Goal: Transaction & Acquisition: Obtain resource

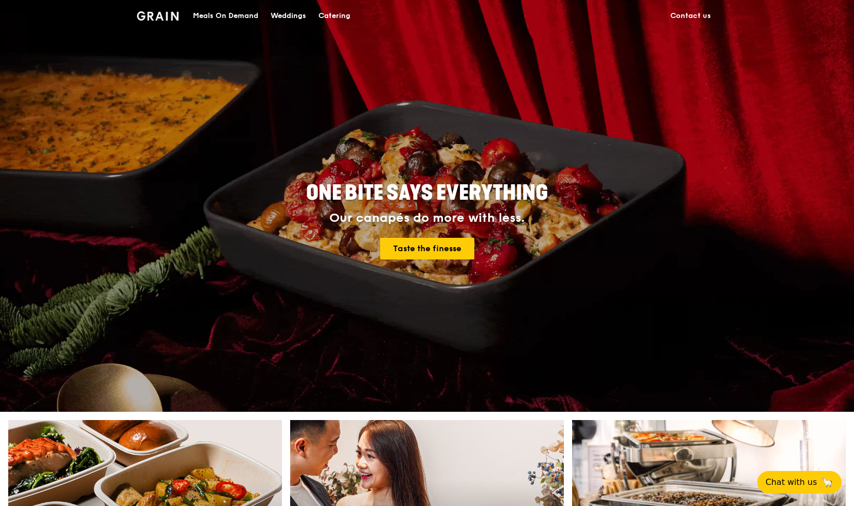
click at [212, 16] on div "Meals On Demand" at bounding box center [225, 16] width 65 height 31
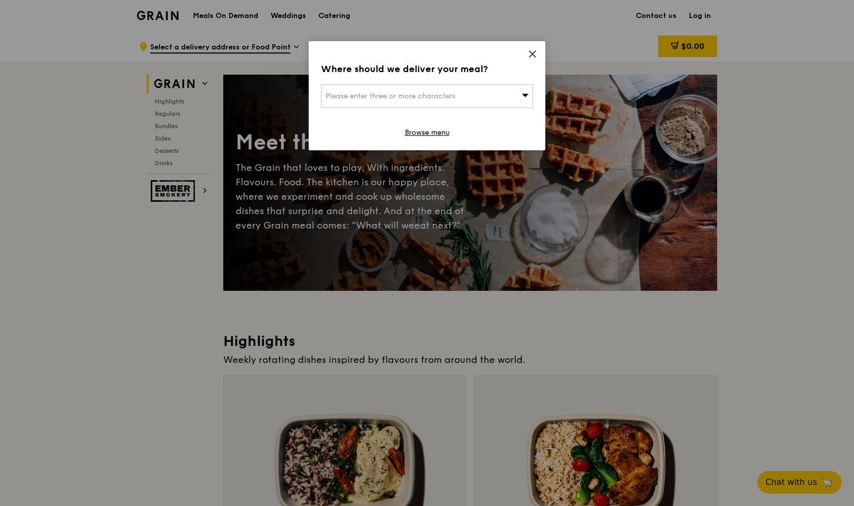
click at [532, 54] on icon at bounding box center [533, 54] width 6 height 6
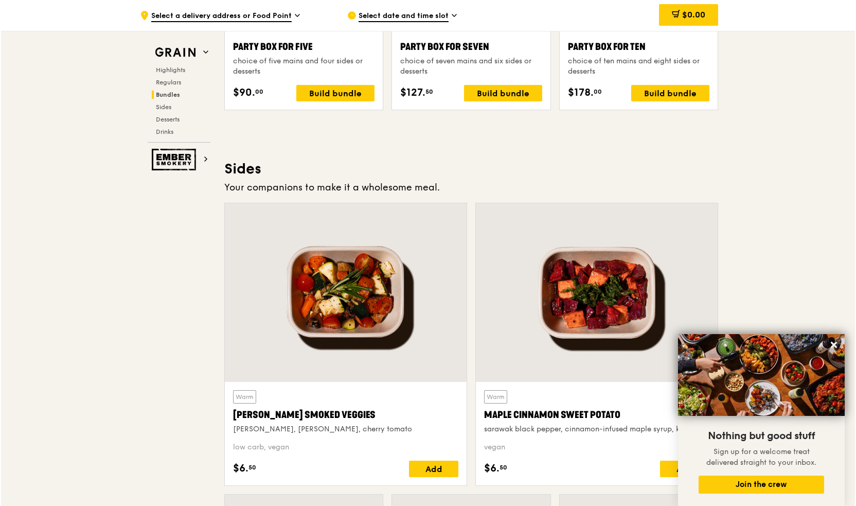
scroll to position [2100, 0]
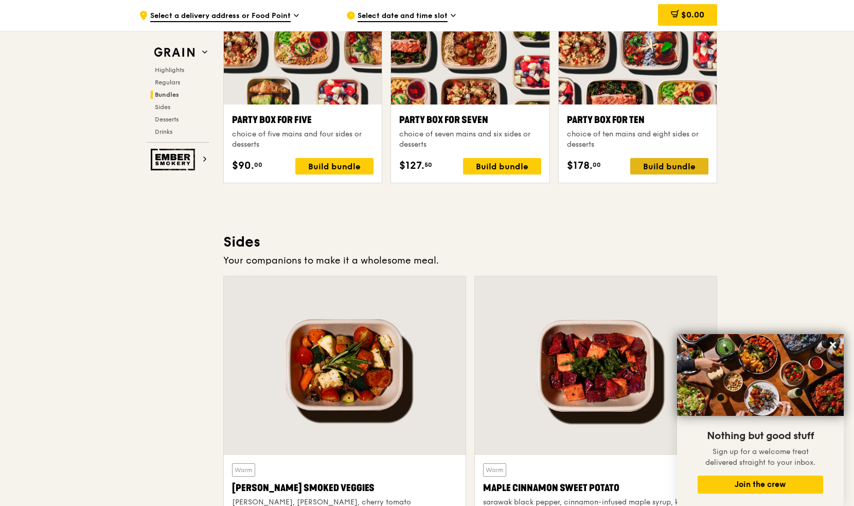
click at [692, 160] on div "Build bundle" at bounding box center [670, 166] width 78 height 16
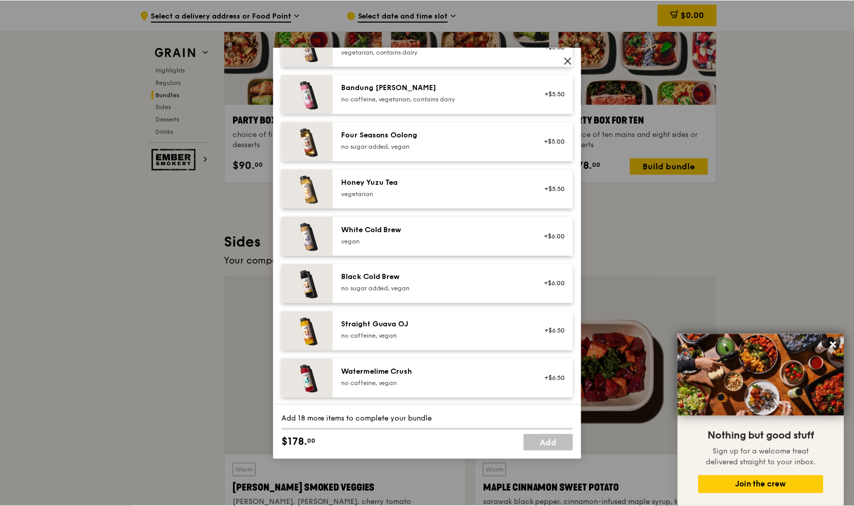
scroll to position [809, 0]
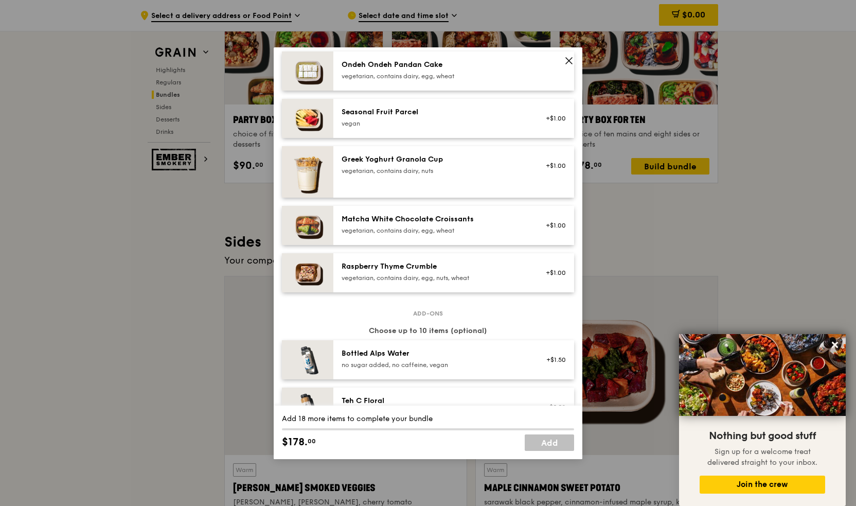
click at [570, 63] on icon at bounding box center [569, 60] width 9 height 9
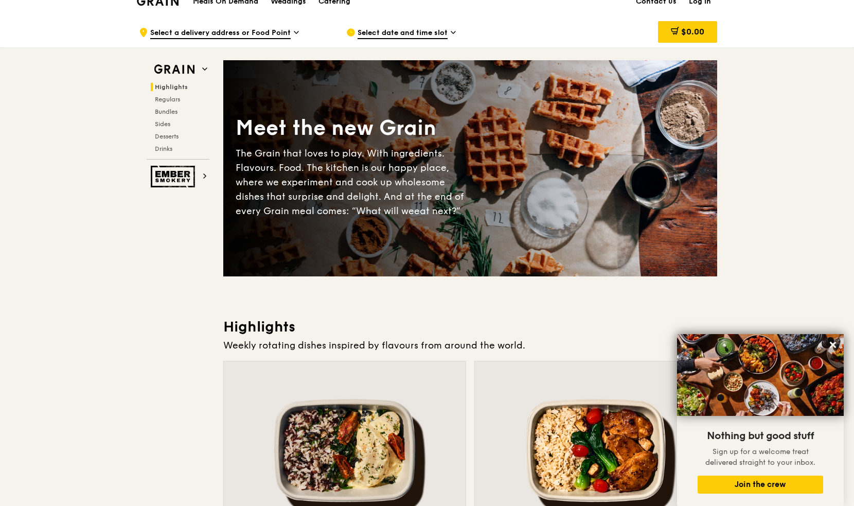
scroll to position [0, 0]
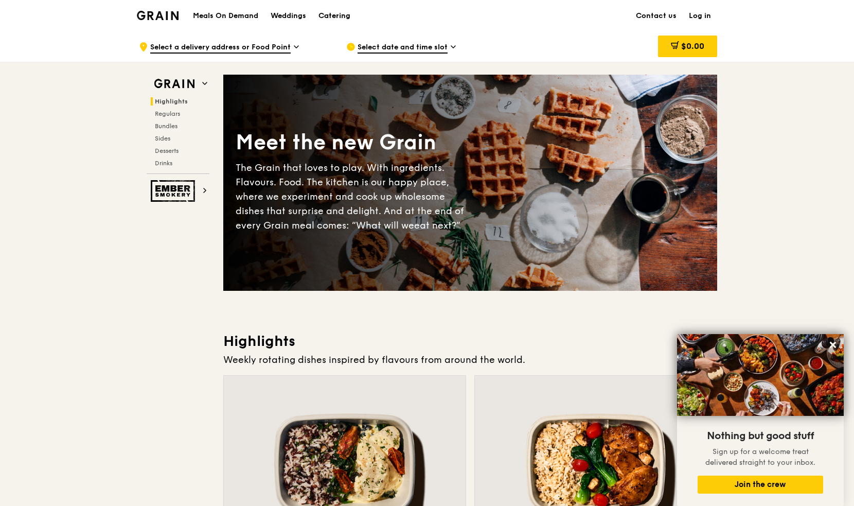
click at [328, 15] on div "Catering" at bounding box center [335, 16] width 32 height 31
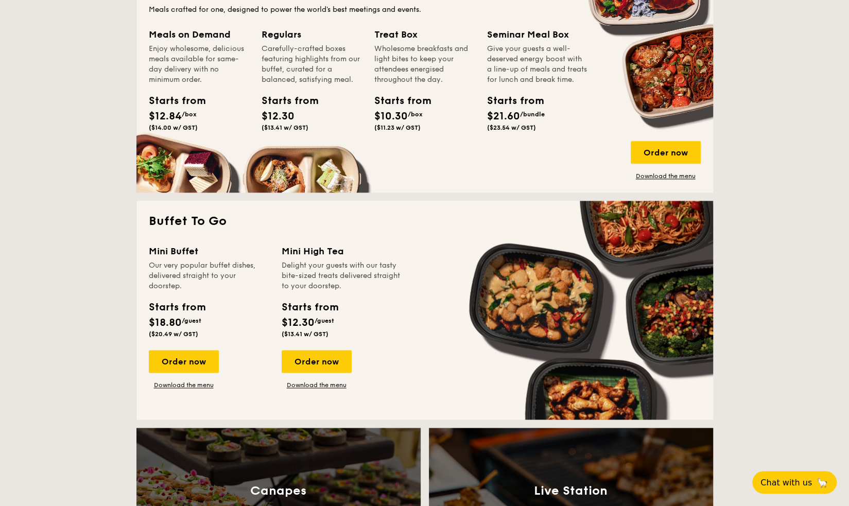
scroll to position [721, 0]
click at [207, 384] on link "Download the menu" at bounding box center [184, 384] width 70 height 8
click at [657, 177] on link "Download the menu" at bounding box center [666, 175] width 70 height 8
